Goal: Find specific page/section

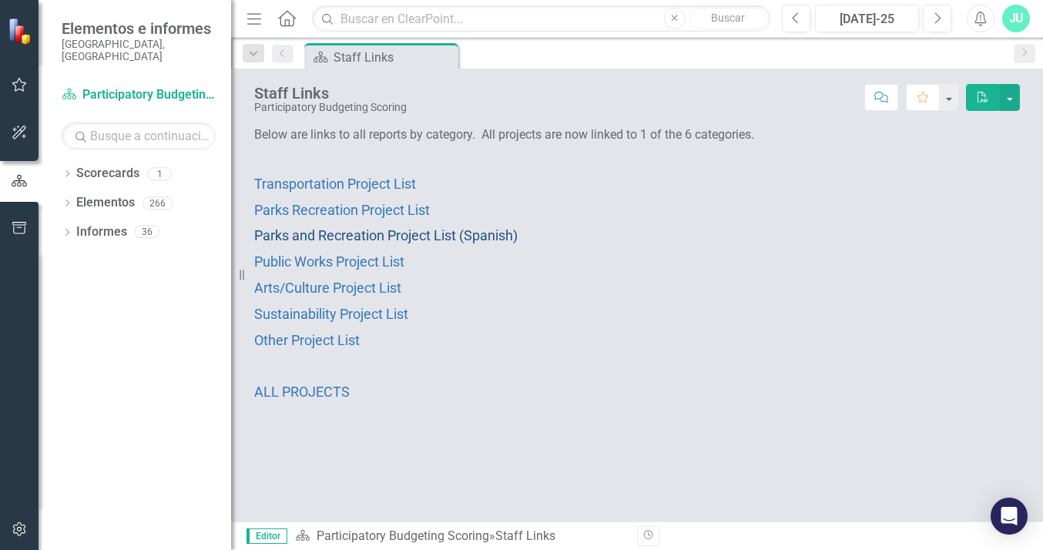
click at [445, 229] on span "Parks and Recreation Project List (Spanish)" at bounding box center [385, 235] width 263 height 16
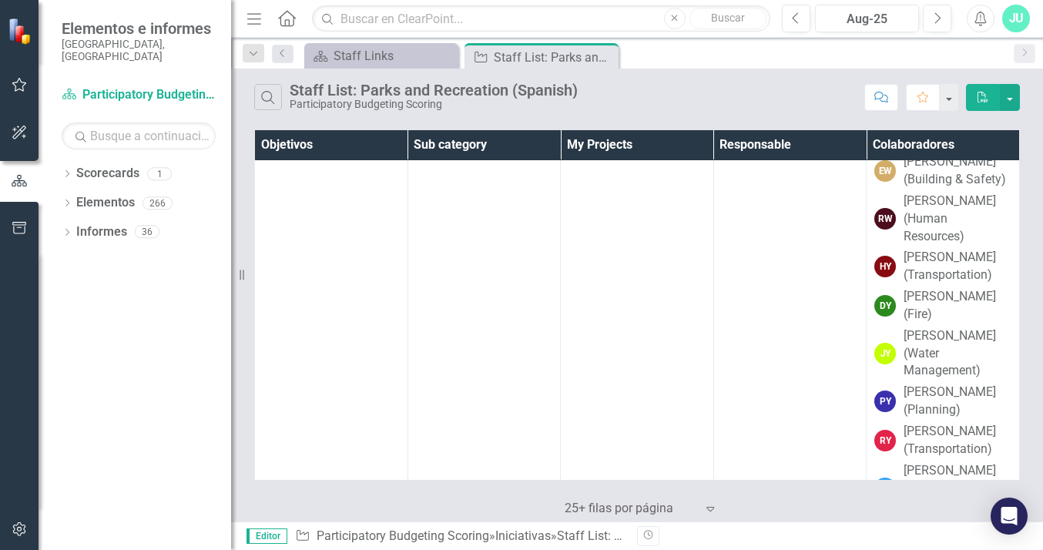
scroll to position [27318, 0]
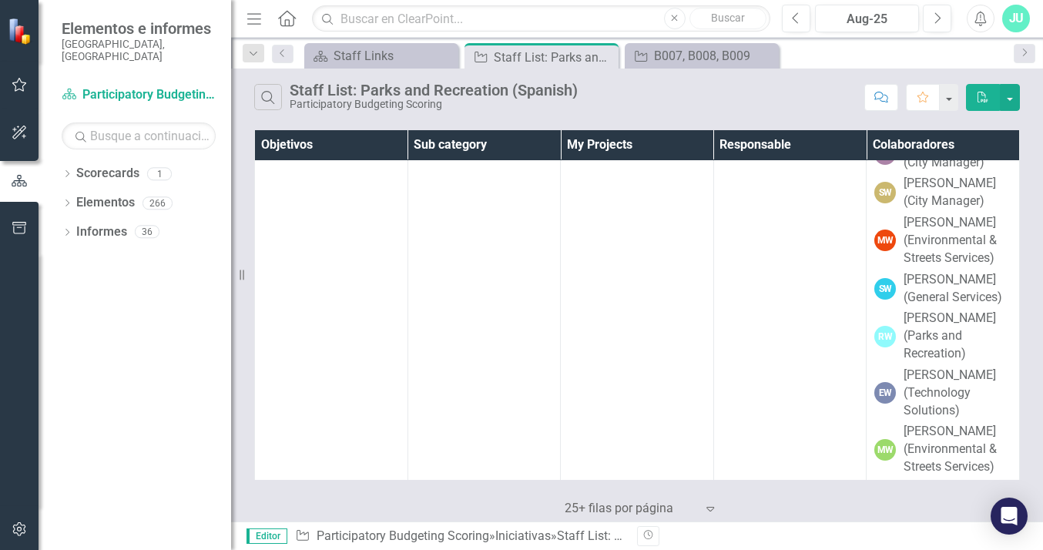
scroll to position [26900, 0]
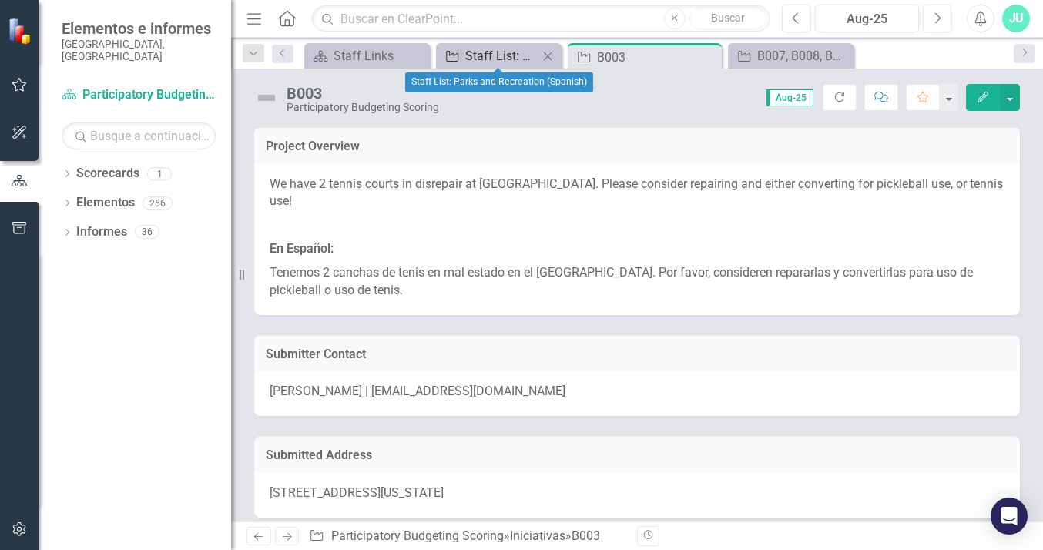
click at [508, 57] on div "Staff List: Parks and Recreation (Spanish)" at bounding box center [501, 55] width 73 height 19
